Goal: Task Accomplishment & Management: Use online tool/utility

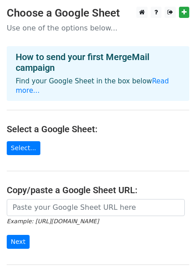
scroll to position [26, 0]
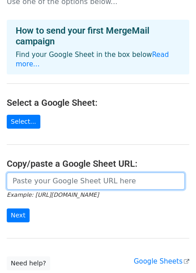
click at [86, 179] on input "url" at bounding box center [96, 180] width 178 height 17
paste input "https://docs.google.com/spreadsheets/d/1chp4T9B9OcRbOSz6LHdDP4EsUERv-prSQTJGYc9…"
type input "https://docs.google.com/spreadsheets/d/1chp4T9B9OcRbOSz6LHdDP4EsUERv-prSQTJGYc9…"
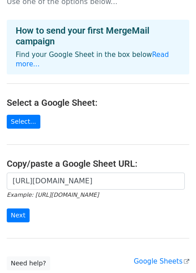
scroll to position [0, 0]
click at [105, 139] on main "Choose a Google Sheet Use one of the options below... How to send your first Me…" at bounding box center [98, 125] width 196 height 290
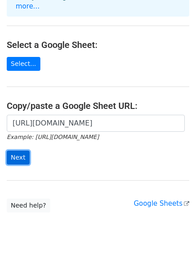
click at [16, 150] on input "Next" at bounding box center [18, 157] width 23 height 14
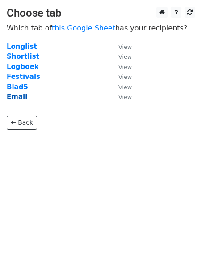
click at [17, 98] on strong "Email" at bounding box center [17, 97] width 21 height 8
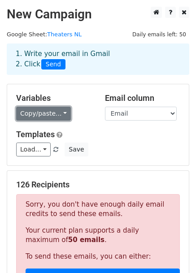
click at [59, 112] on link "Copy/paste..." at bounding box center [43, 114] width 55 height 14
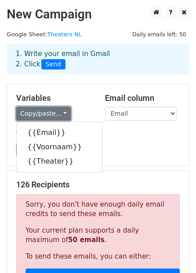
click at [59, 112] on link "Copy/paste..." at bounding box center [43, 114] width 55 height 14
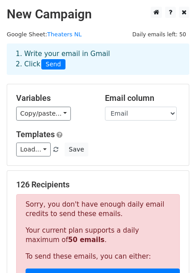
click at [145, 87] on div "Variables Copy/paste... {{Email}} {{Voornaam}} {{Theater}} Email column Email V…" at bounding box center [97, 124] width 181 height 81
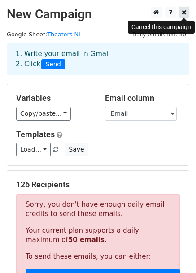
click at [188, 16] on link at bounding box center [184, 12] width 10 height 11
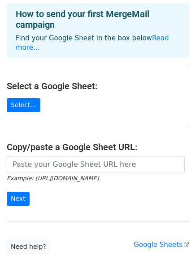
scroll to position [46, 0]
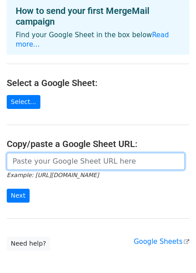
click at [27, 153] on input "url" at bounding box center [96, 161] width 178 height 17
paste input "https://docs.google.com/spreadsheets/d/1chp4T9B9OcRbOSz6LHdDP4EsUERv-prSQTJGYc9…"
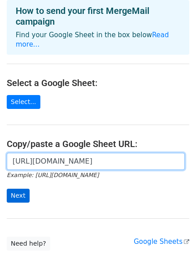
type input "https://docs.google.com/spreadsheets/d/1chp4T9B9OcRbOSz6LHdDP4EsUERv-prSQTJGYc9…"
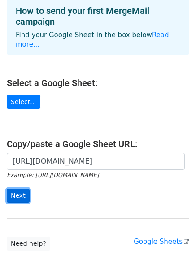
scroll to position [0, 0]
click at [20, 188] on input "Next" at bounding box center [18, 195] width 23 height 14
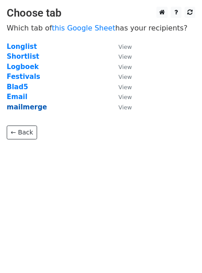
click at [34, 107] on strong "mailmerge" at bounding box center [27, 107] width 40 height 8
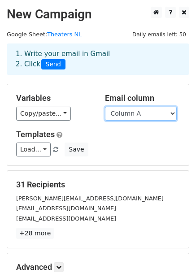
click at [133, 111] on select "Column A Column B Column C" at bounding box center [141, 114] width 72 height 14
click at [105, 107] on select "Column A Column B Column C" at bounding box center [141, 114] width 72 height 14
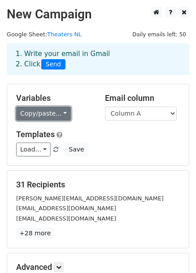
click at [56, 116] on link "Copy/paste..." at bounding box center [43, 114] width 55 height 14
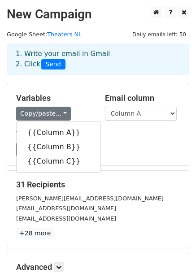
click at [73, 108] on div "Copy/paste... {{Column A}} {{Column B}} {{Column C}}" at bounding box center [53, 114] width 75 height 14
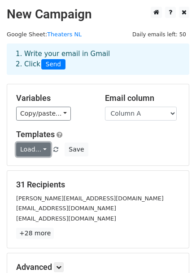
click at [32, 149] on link "Load..." at bounding box center [33, 149] width 34 height 14
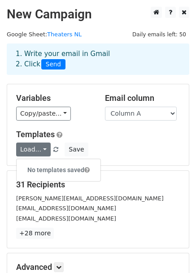
click at [83, 128] on div "Variables Copy/paste... {{Column A}} {{Column B}} {{Column C}} Email column Col…" at bounding box center [97, 124] width 181 height 81
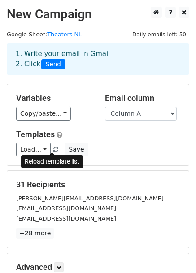
click at [53, 149] on span at bounding box center [55, 150] width 5 height 6
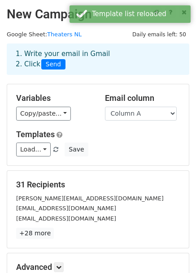
click at [75, 130] on h5 "Templates" at bounding box center [97, 134] width 163 height 10
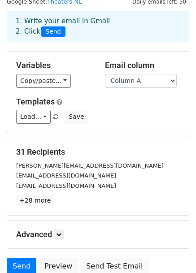
scroll to position [109, 0]
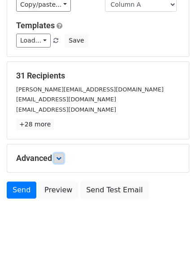
click at [56, 157] on link at bounding box center [59, 158] width 10 height 10
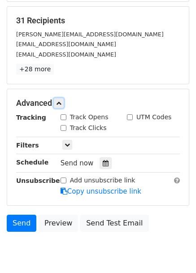
scroll to position [196, 0]
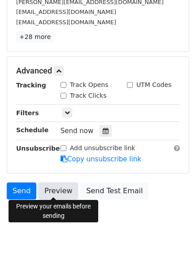
click at [41, 182] on link "Preview" at bounding box center [58, 190] width 39 height 17
click at [66, 182] on link "Preview" at bounding box center [58, 190] width 39 height 17
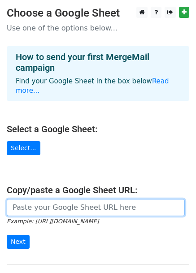
click at [91, 199] on input "url" at bounding box center [96, 207] width 178 height 17
paste input "[URL][DOMAIN_NAME]"
type input "[URL][DOMAIN_NAME]"
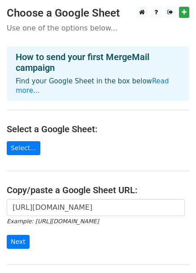
scroll to position [0, 0]
click at [120, 150] on main "Choose a Google Sheet Use one of the options below... How to send your first Me…" at bounding box center [98, 152] width 196 height 290
click at [20, 236] on input "Next" at bounding box center [18, 242] width 23 height 14
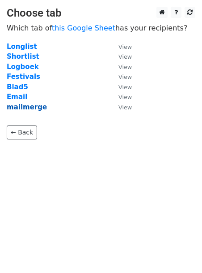
click at [30, 109] on strong "mailmerge" at bounding box center [27, 107] width 40 height 8
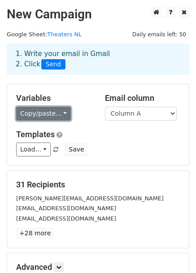
click at [54, 109] on link "Copy/paste..." at bounding box center [43, 114] width 55 height 14
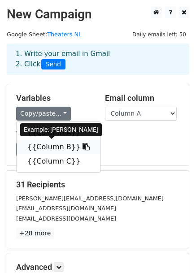
click at [59, 147] on link "{{Column B}}" at bounding box center [59, 147] width 84 height 14
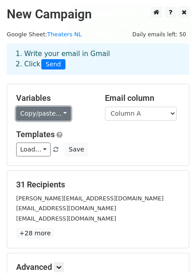
click at [47, 115] on link "Copy/paste..." at bounding box center [43, 114] width 55 height 14
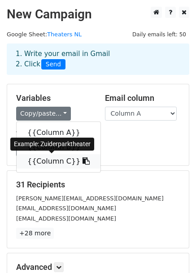
click at [56, 156] on link "{{Column C}}" at bounding box center [59, 161] width 84 height 14
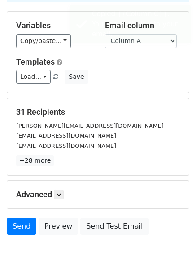
scroll to position [73, 0]
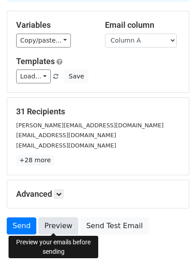
click at [46, 225] on link "Preview" at bounding box center [58, 225] width 39 height 17
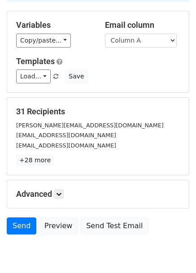
click at [98, 137] on div "programma@amare.nl" at bounding box center [97, 135] width 177 height 10
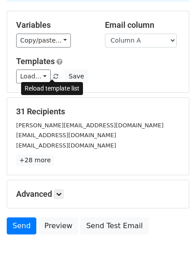
click at [53, 74] on span at bounding box center [55, 77] width 5 height 6
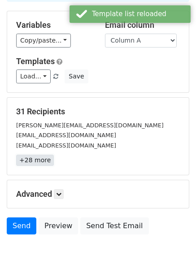
click at [35, 156] on link "+28 more" at bounding box center [35, 159] width 38 height 11
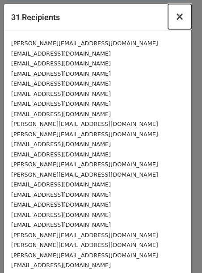
click at [176, 27] on button "×" at bounding box center [179, 16] width 23 height 25
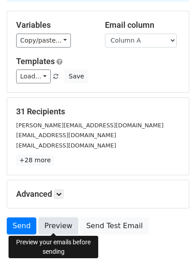
click at [60, 218] on link "Preview" at bounding box center [58, 225] width 39 height 17
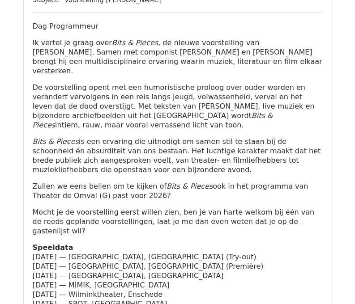
scroll to position [1221, 0]
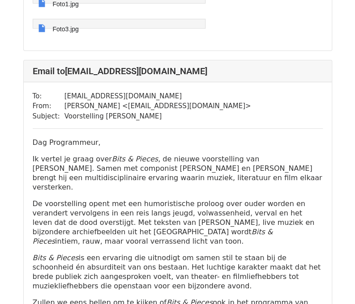
scroll to position [1083, 0]
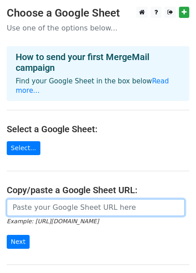
click at [86, 199] on input "url" at bounding box center [96, 207] width 178 height 17
paste input "[URL][DOMAIN_NAME]"
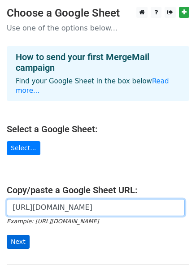
type input "[URL][DOMAIN_NAME]"
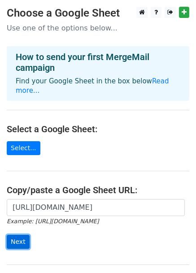
scroll to position [0, 0]
click at [22, 235] on input "Next" at bounding box center [18, 242] width 23 height 14
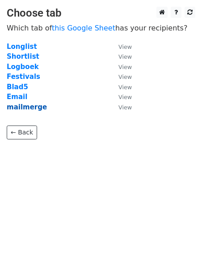
click at [28, 106] on strong "mailmerge" at bounding box center [27, 107] width 40 height 8
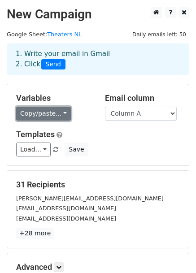
click at [47, 120] on link "Copy/paste..." at bounding box center [43, 114] width 55 height 14
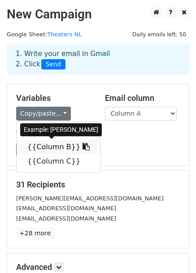
click at [54, 140] on link "{{Column B}}" at bounding box center [59, 147] width 84 height 14
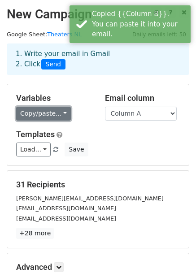
click at [62, 114] on link "Copy/paste..." at bounding box center [43, 114] width 55 height 14
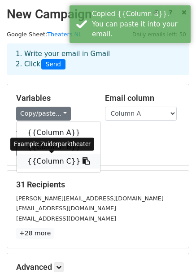
click at [65, 158] on link "{{Column C}}" at bounding box center [59, 161] width 84 height 14
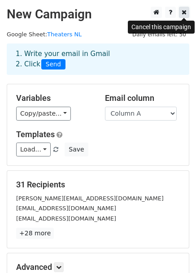
click at [180, 16] on link at bounding box center [184, 12] width 10 height 11
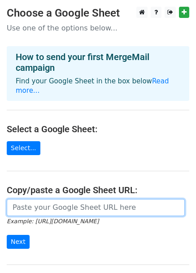
click at [38, 203] on input "url" at bounding box center [96, 207] width 178 height 17
paste input "[URL][DOMAIN_NAME]"
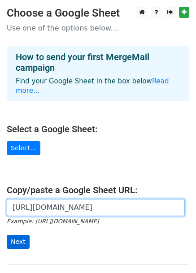
type input "[URL][DOMAIN_NAME]"
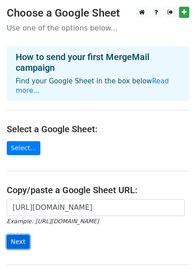
scroll to position [0, 0]
click at [21, 236] on input "Next" at bounding box center [18, 242] width 23 height 14
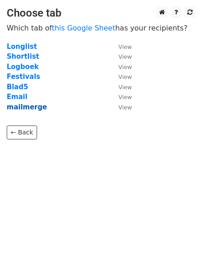
click at [27, 109] on strong "mailmerge" at bounding box center [27, 107] width 40 height 8
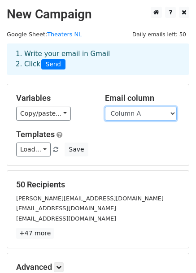
click at [130, 111] on select "Column A Column B Column C" at bounding box center [141, 114] width 72 height 14
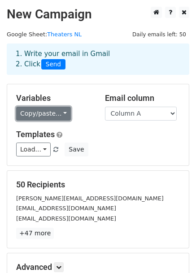
click at [51, 115] on link "Copy/paste..." at bounding box center [43, 114] width 55 height 14
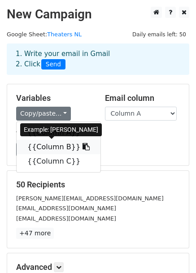
click at [56, 141] on link "{{Column B}}" at bounding box center [59, 147] width 84 height 14
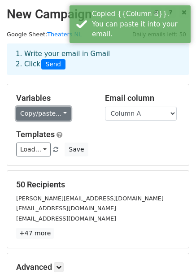
click at [43, 112] on link "Copy/paste..." at bounding box center [43, 114] width 55 height 14
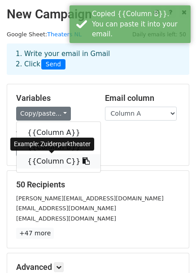
click at [47, 166] on link "{{Column C}}" at bounding box center [59, 161] width 84 height 14
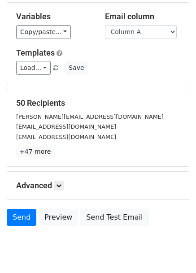
scroll to position [82, 0]
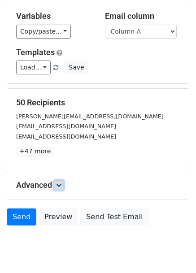
click at [60, 183] on icon at bounding box center [58, 184] width 5 height 5
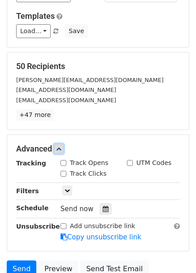
scroll to position [119, 0]
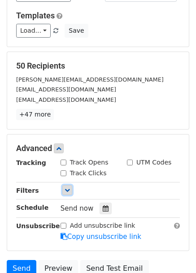
click at [69, 185] on link at bounding box center [67, 190] width 10 height 10
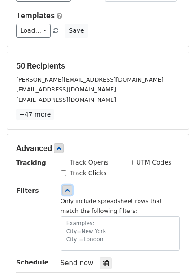
click at [69, 185] on link at bounding box center [67, 190] width 10 height 10
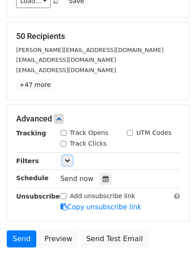
scroll to position [153, 0]
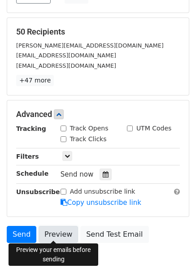
click at [65, 234] on link "Preview" at bounding box center [58, 234] width 39 height 17
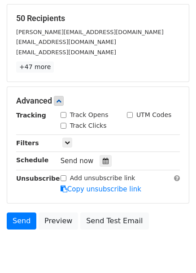
scroll to position [167, 0]
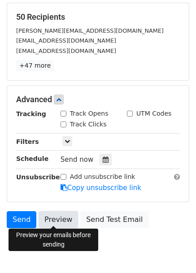
click at [48, 219] on link "Preview" at bounding box center [58, 219] width 39 height 17
click at [59, 219] on link "Preview" at bounding box center [58, 219] width 39 height 17
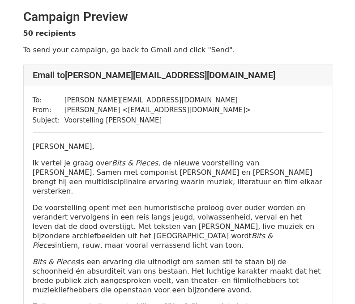
click at [222, 143] on p "[PERSON_NAME]," at bounding box center [178, 146] width 290 height 9
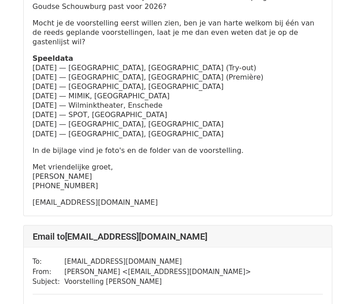
scroll to position [7849, 0]
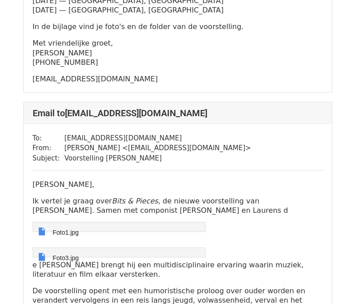
scroll to position [542, 0]
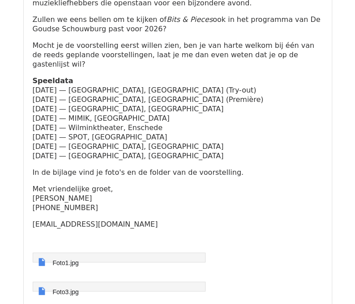
scroll to position [9492, 0]
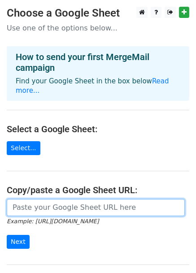
click at [68, 200] on input "url" at bounding box center [96, 207] width 178 height 17
paste input "[URL][DOMAIN_NAME]"
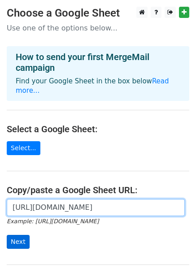
type input "[URL][DOMAIN_NAME]"
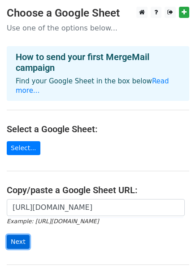
scroll to position [0, 0]
click at [22, 235] on input "Next" at bounding box center [18, 242] width 23 height 14
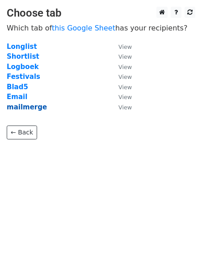
click at [37, 104] on strong "mailmerge" at bounding box center [27, 107] width 40 height 8
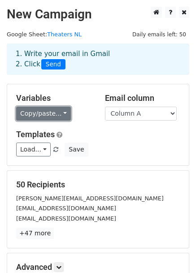
click at [44, 107] on link "Copy/paste..." at bounding box center [43, 114] width 55 height 14
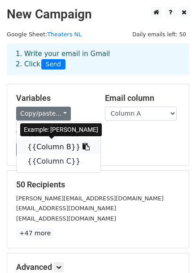
click at [50, 140] on link "{{Column B}}" at bounding box center [59, 147] width 84 height 14
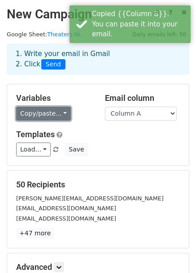
click at [57, 111] on link "Copy/paste..." at bounding box center [43, 114] width 55 height 14
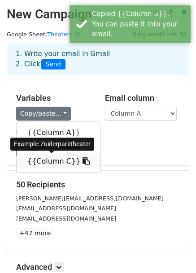
click at [56, 158] on link "{{Column C}}" at bounding box center [59, 161] width 84 height 14
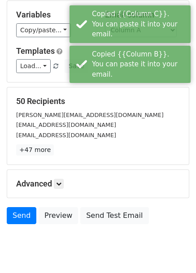
scroll to position [109, 0]
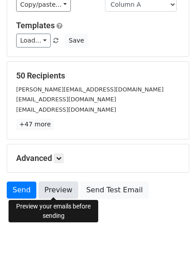
click at [60, 193] on link "Preview" at bounding box center [58, 189] width 39 height 17
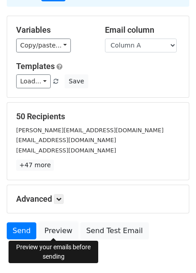
scroll to position [87, 0]
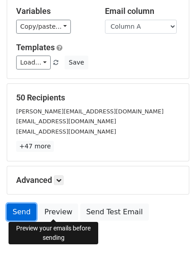
click at [26, 212] on link "Send" at bounding box center [22, 211] width 30 height 17
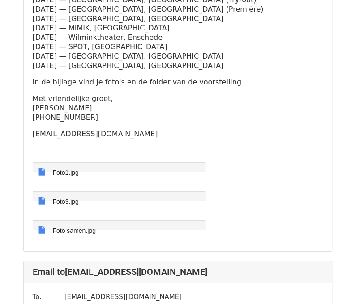
scroll to position [15732, 0]
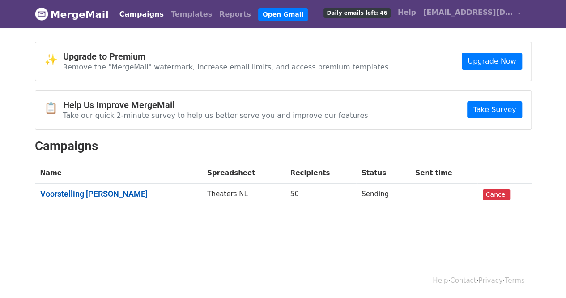
click at [57, 190] on link "Voorstelling Hans Dagelet" at bounding box center [118, 194] width 157 height 10
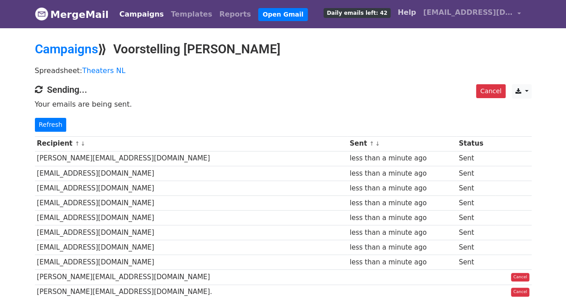
click at [410, 21] on link "Help" at bounding box center [407, 13] width 26 height 18
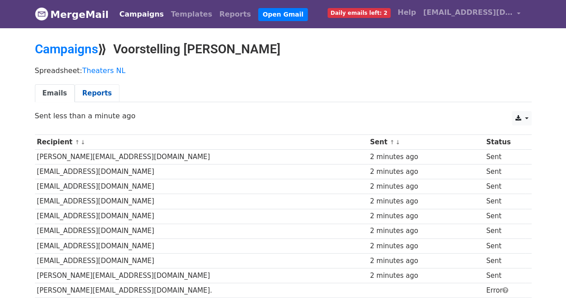
click at [87, 99] on link "Reports" at bounding box center [97, 93] width 45 height 18
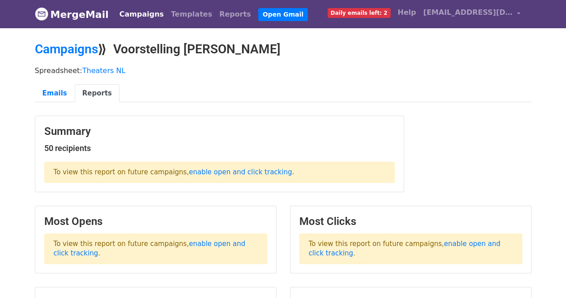
click at [105, 19] on nav "MergeMail Campaigns Templates Reports Open Gmail Daily emails left: 2 Help k.va…" at bounding box center [283, 14] width 497 height 28
click at [93, 13] on link "MergeMail" at bounding box center [72, 14] width 74 height 19
